Goal: Information Seeking & Learning: Learn about a topic

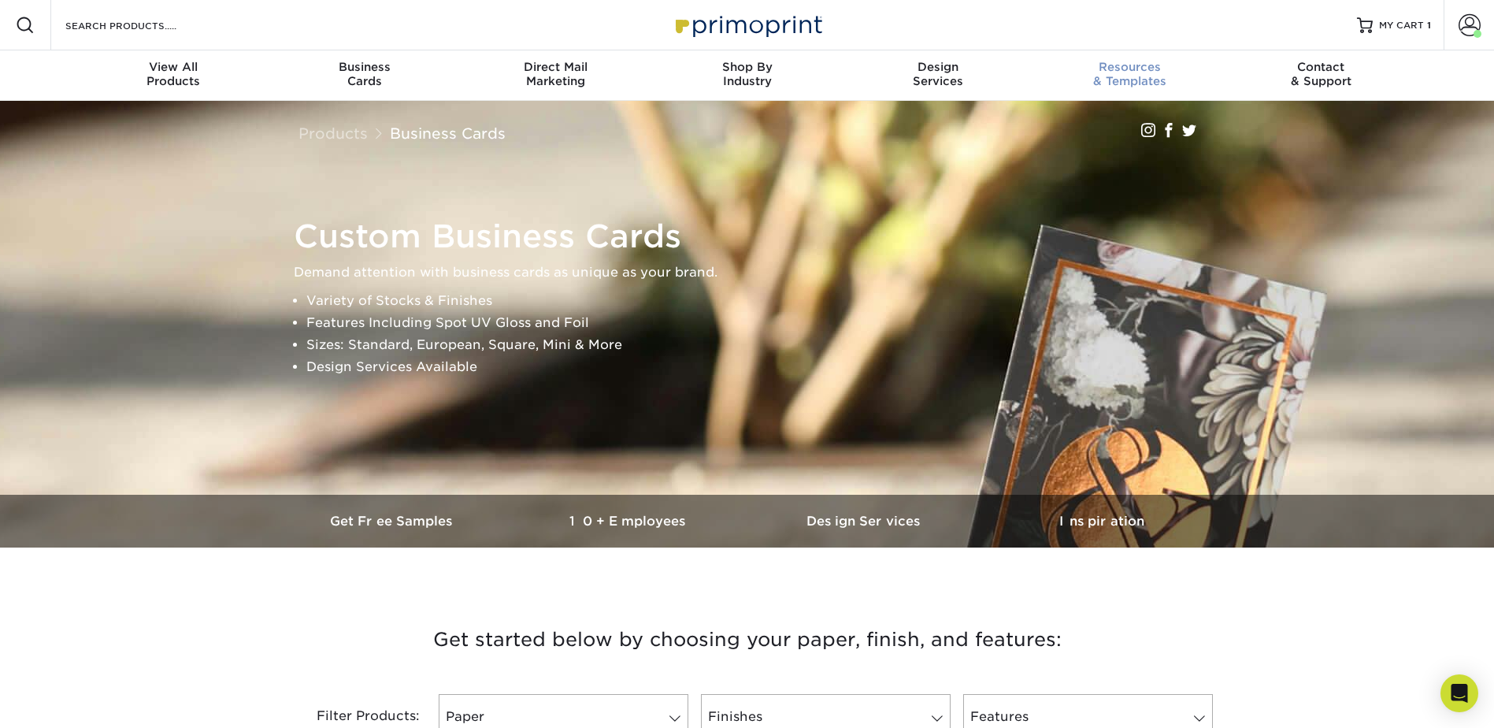
click at [1110, 66] on span "Resources" at bounding box center [1129, 67] width 191 height 14
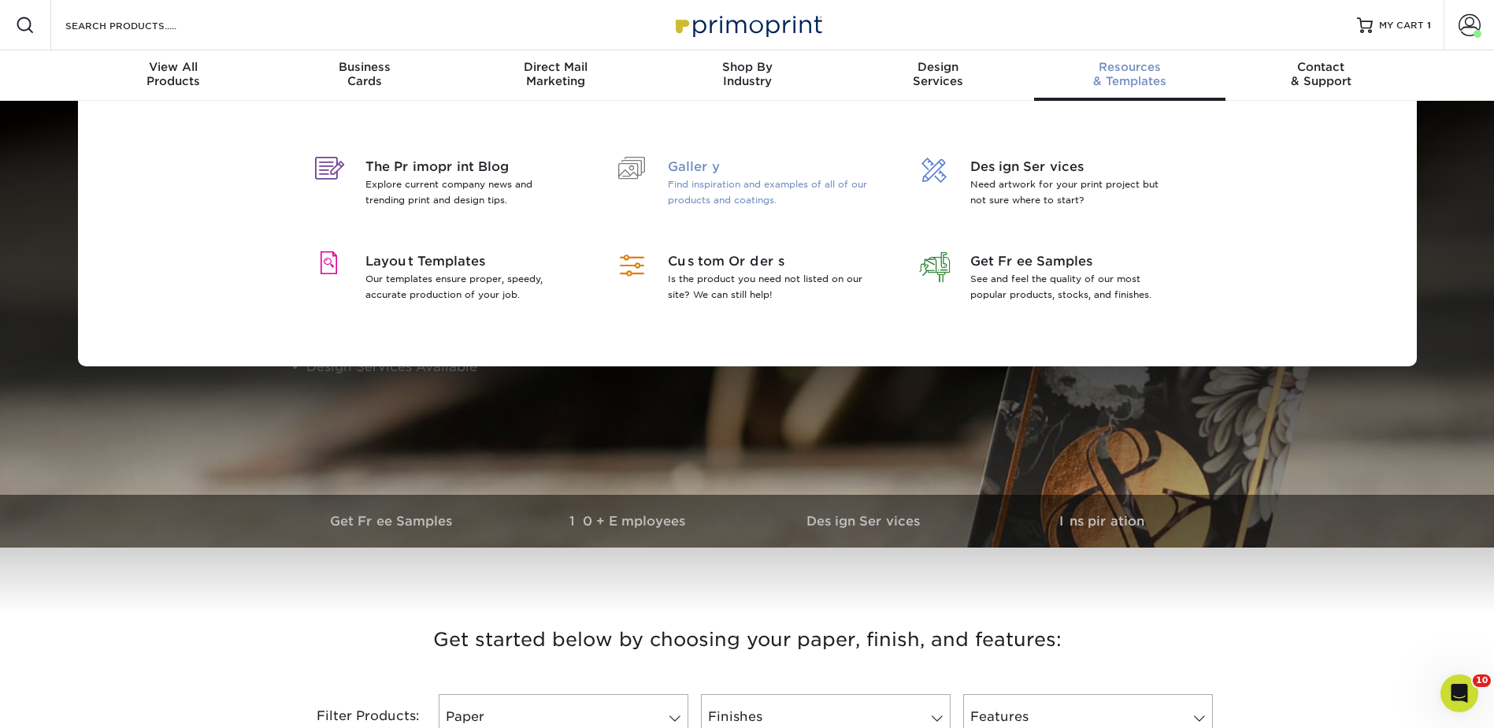
click at [706, 179] on p "Find inspiration and examples of all of our products and coatings." at bounding box center [770, 191] width 204 height 31
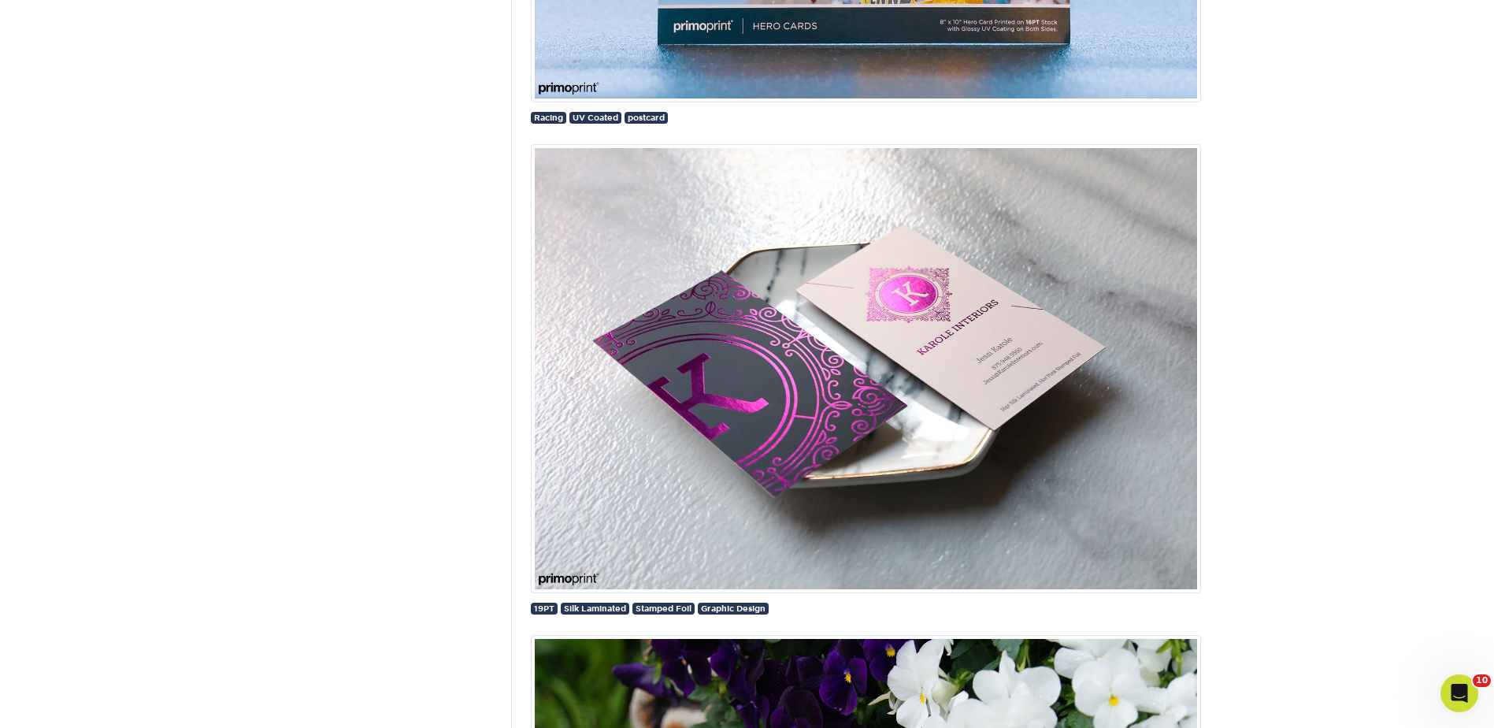
scroll to position [2677, 0]
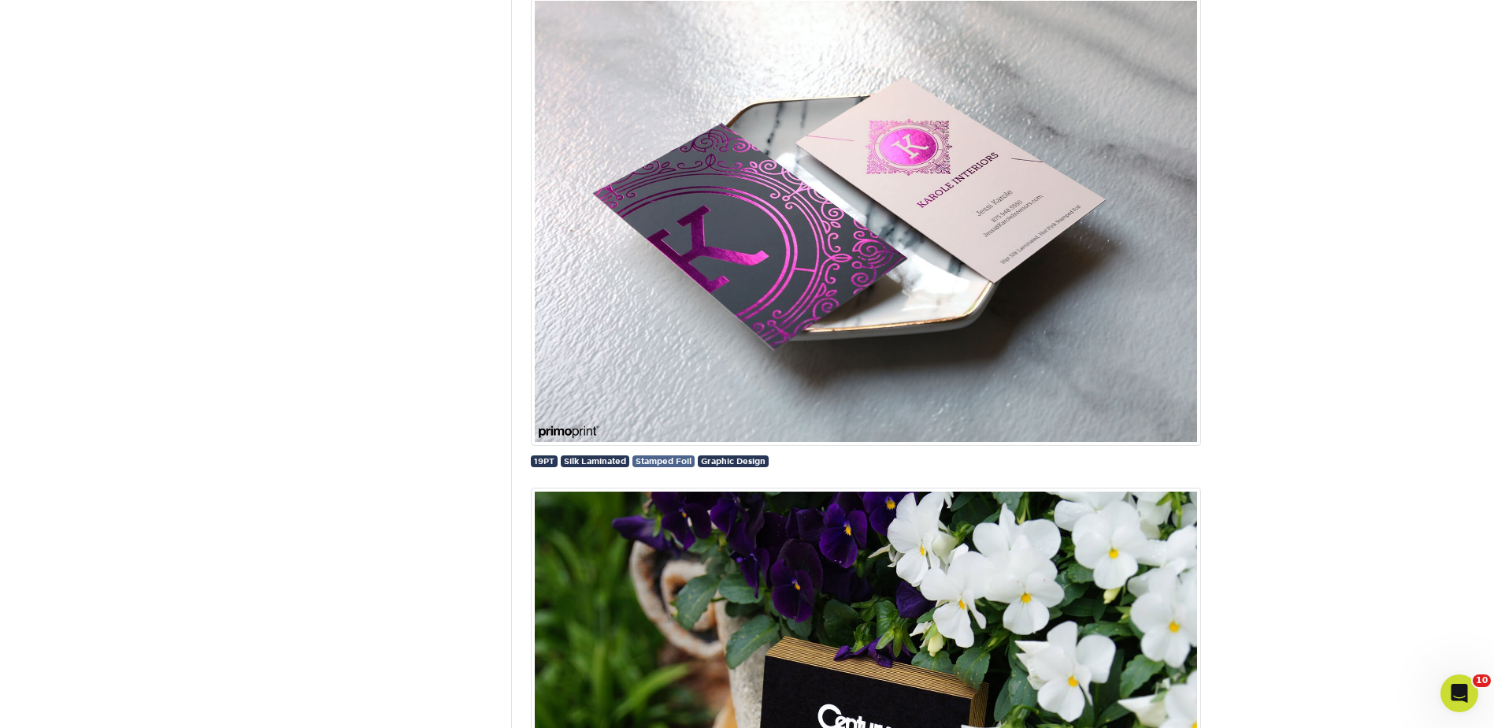
click at [650, 461] on span "Stamped Foil" at bounding box center [663, 460] width 56 height 9
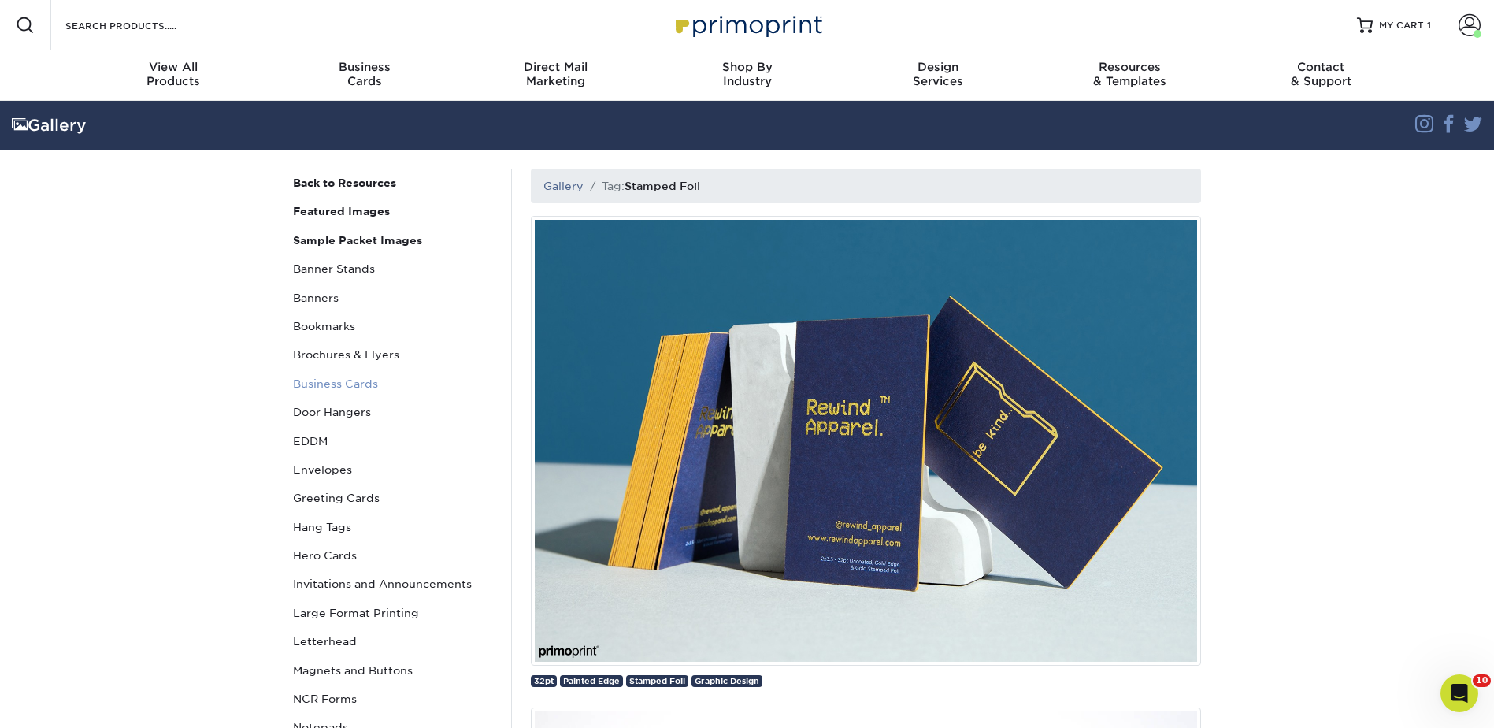
click at [331, 378] on link "Business Cards" at bounding box center [393, 383] width 213 height 28
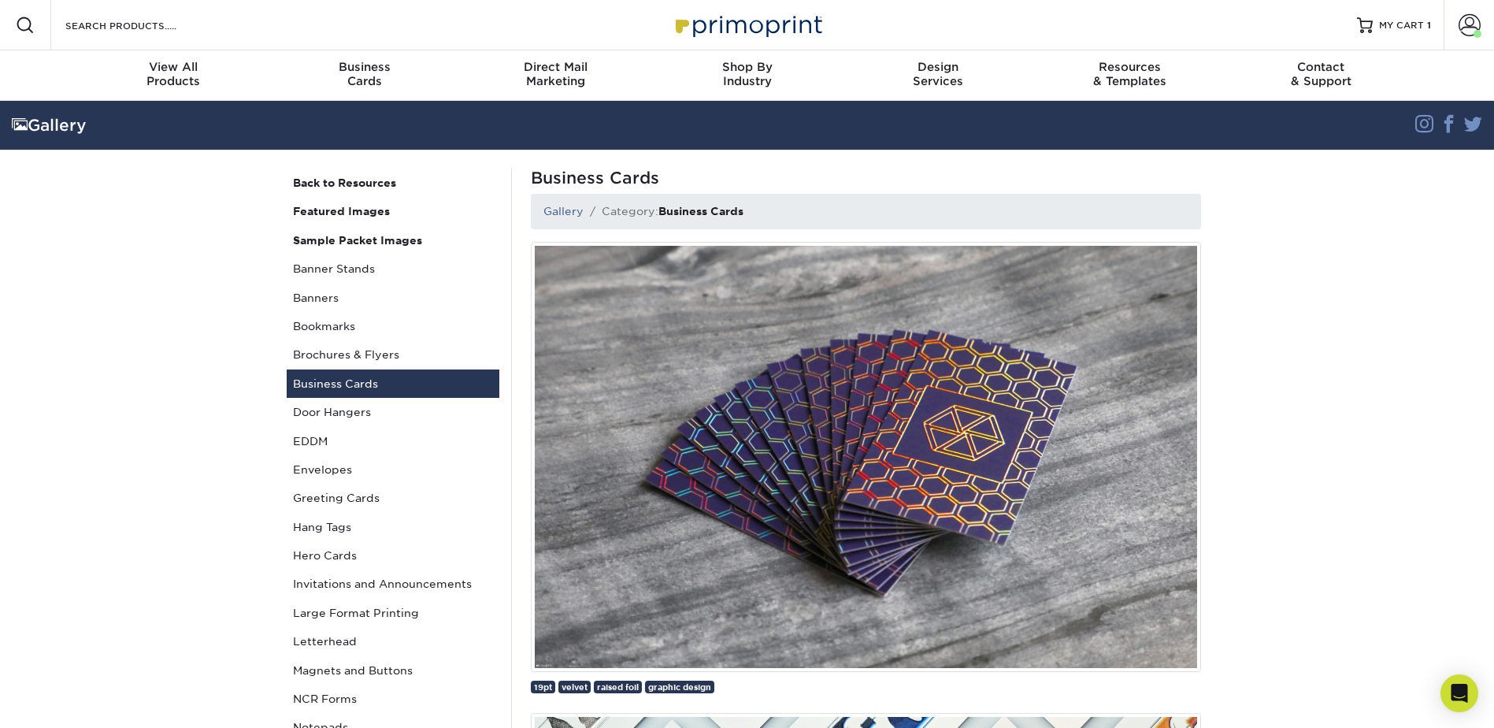
click at [753, 196] on ol "Gallery Category: Business Cards" at bounding box center [866, 211] width 670 height 35
click at [757, 206] on ol "Gallery Category: Business Cards" at bounding box center [866, 211] width 670 height 35
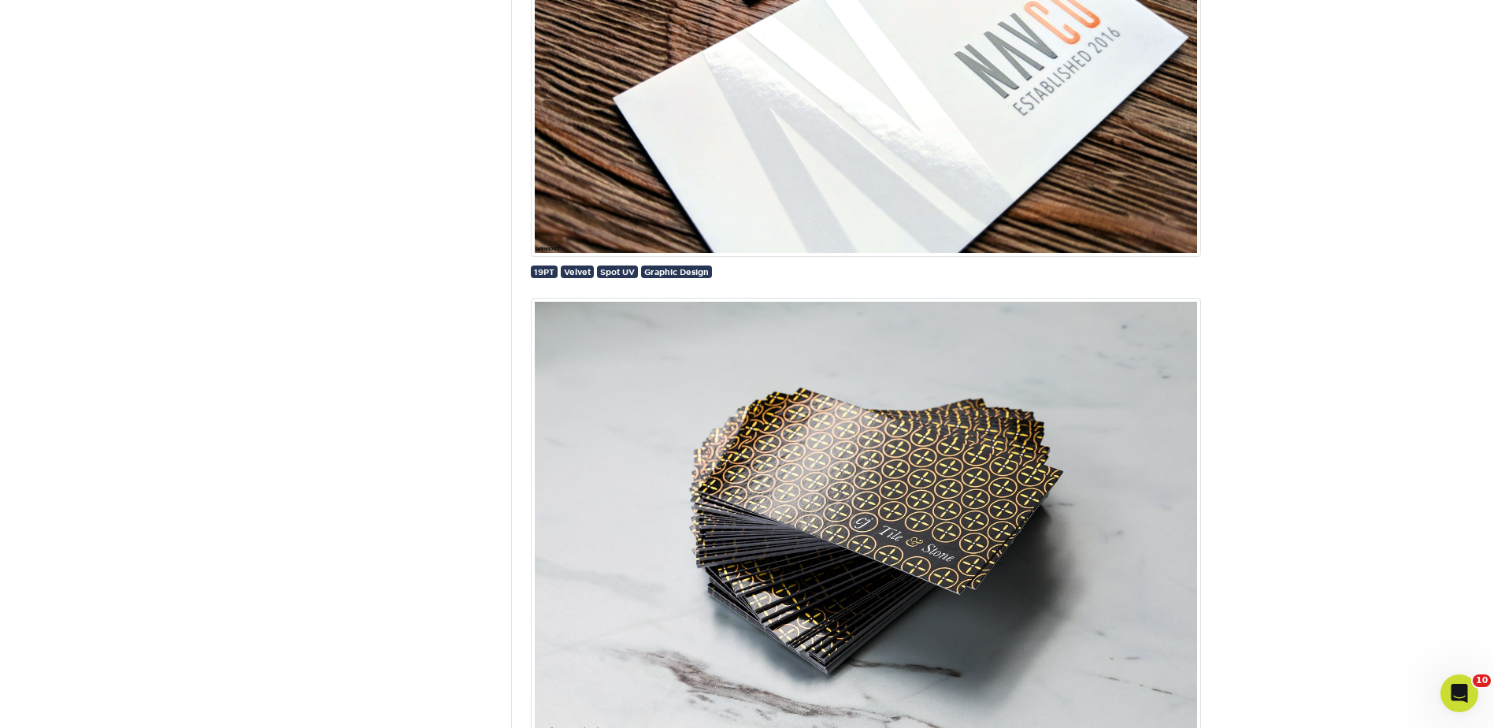
scroll to position [15590, 0]
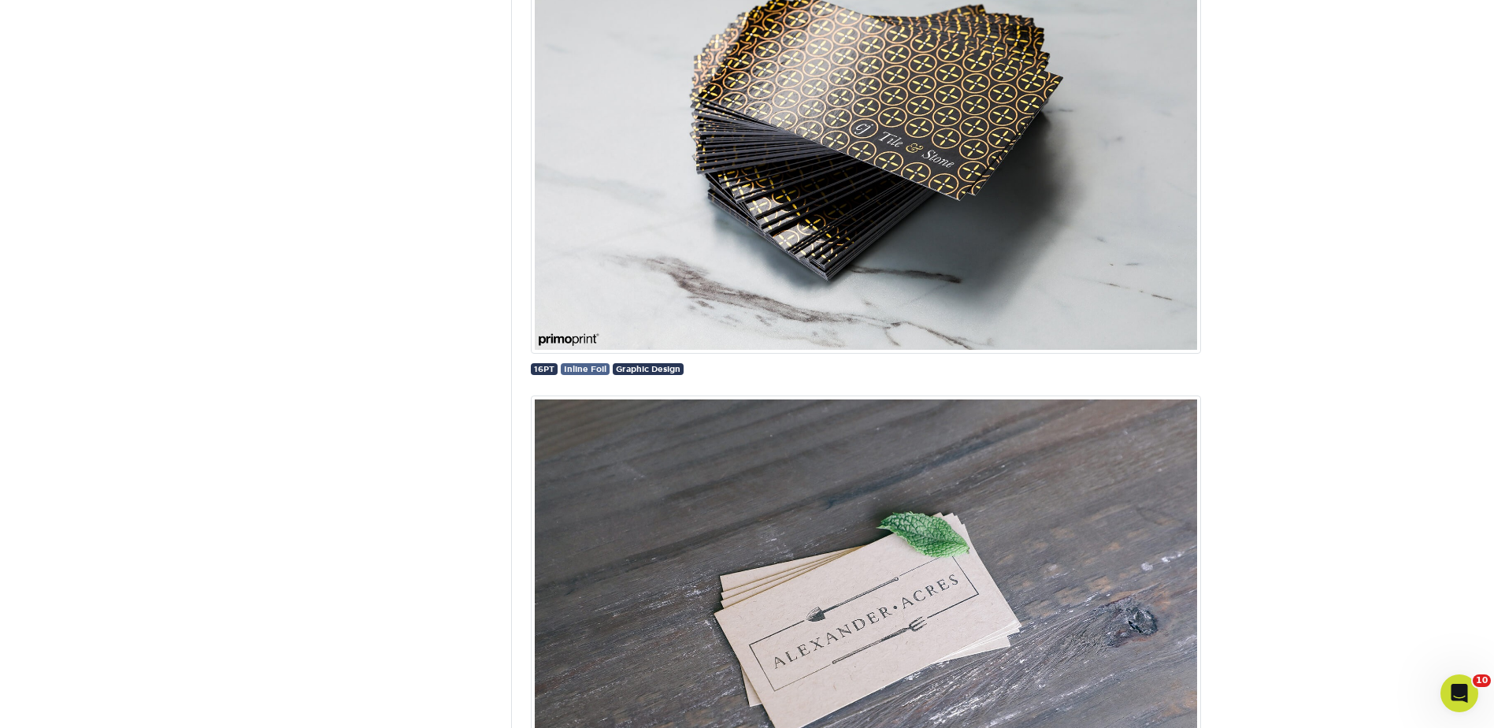
click at [583, 369] on span "Inline Foil" at bounding box center [585, 368] width 43 height 9
